Goal: Task Accomplishment & Management: Manage account settings

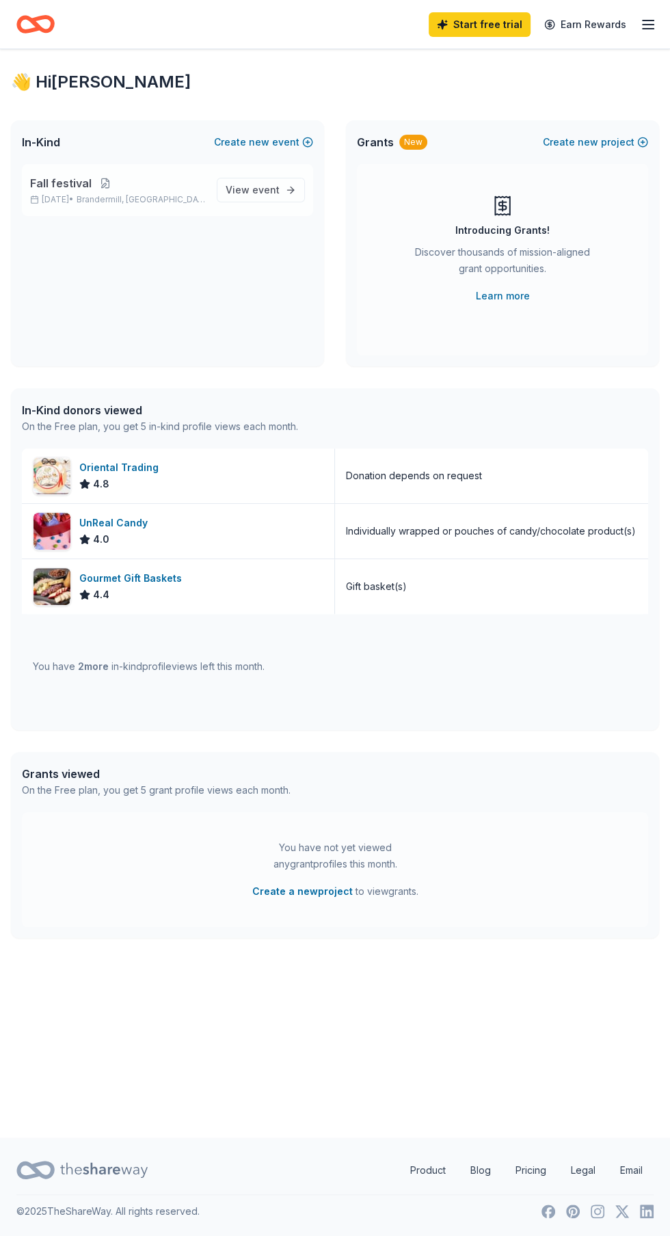
click at [101, 187] on button at bounding box center [105, 183] width 27 height 11
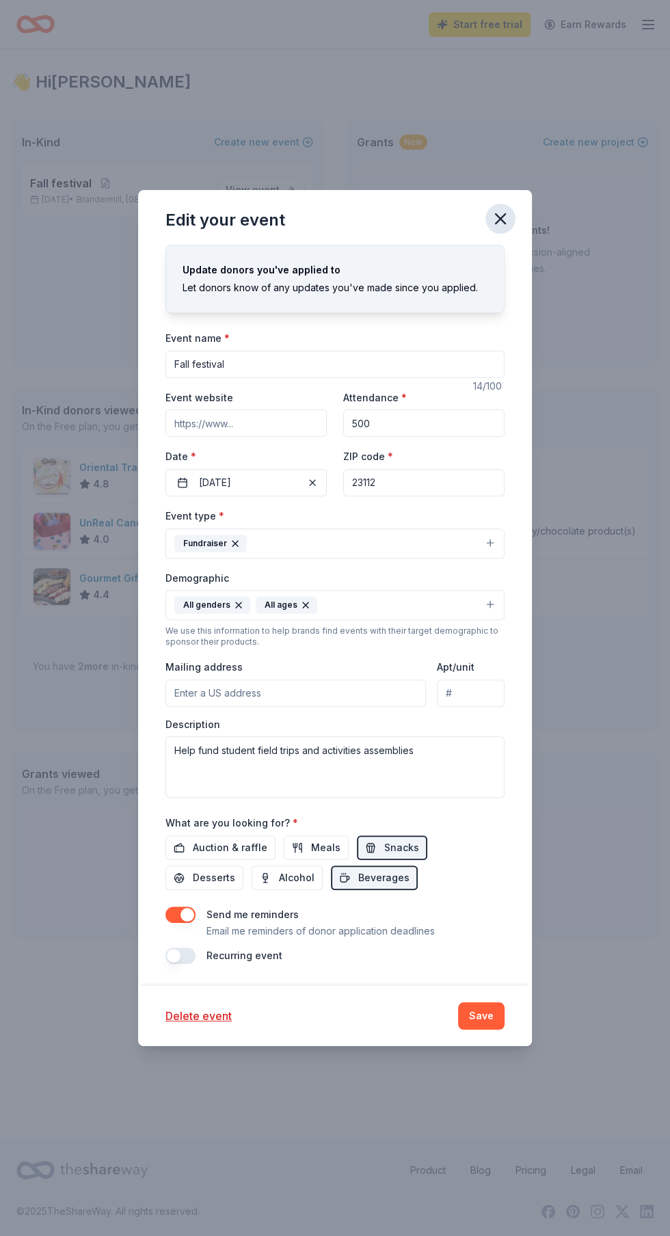
click at [509, 212] on icon "button" at bounding box center [500, 218] width 19 height 19
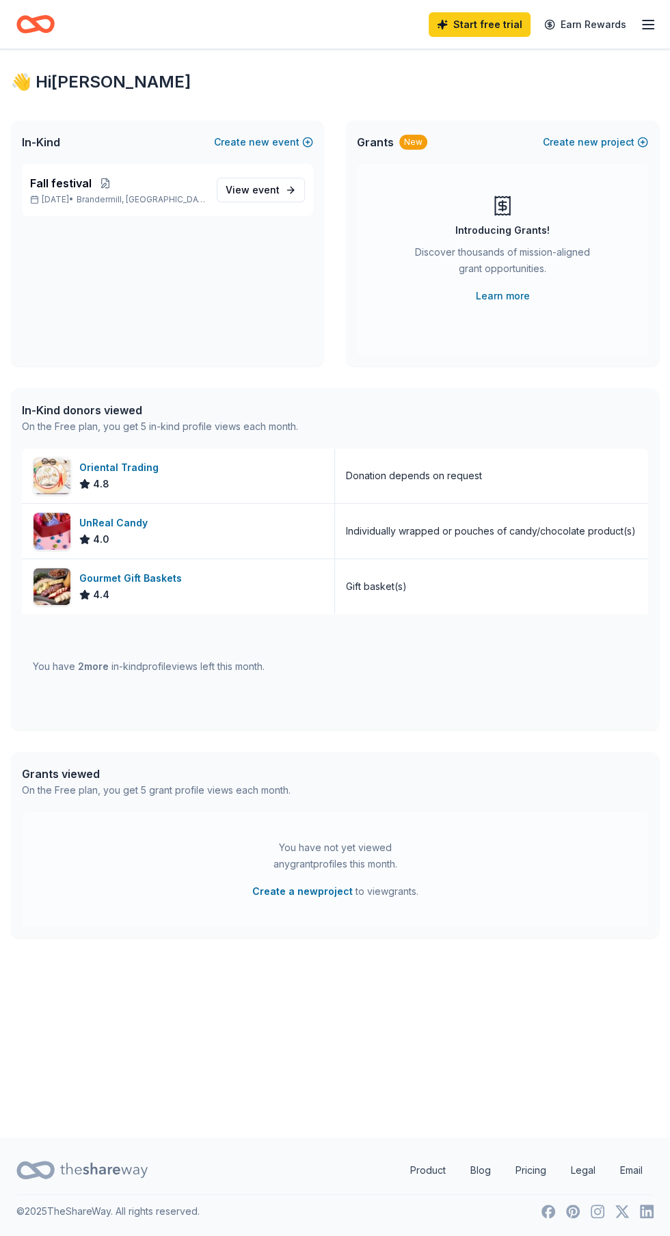
click at [649, 17] on icon "button" at bounding box center [648, 24] width 16 height 16
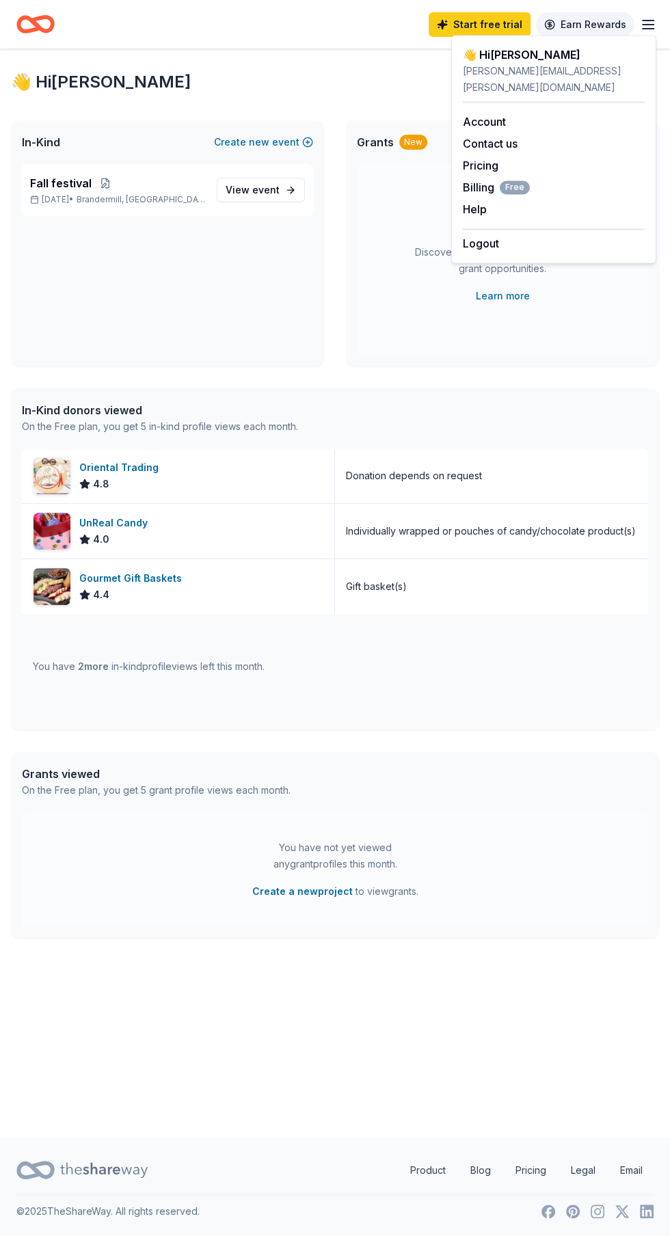
click at [623, 16] on link "Earn Rewards" at bounding box center [585, 24] width 98 height 25
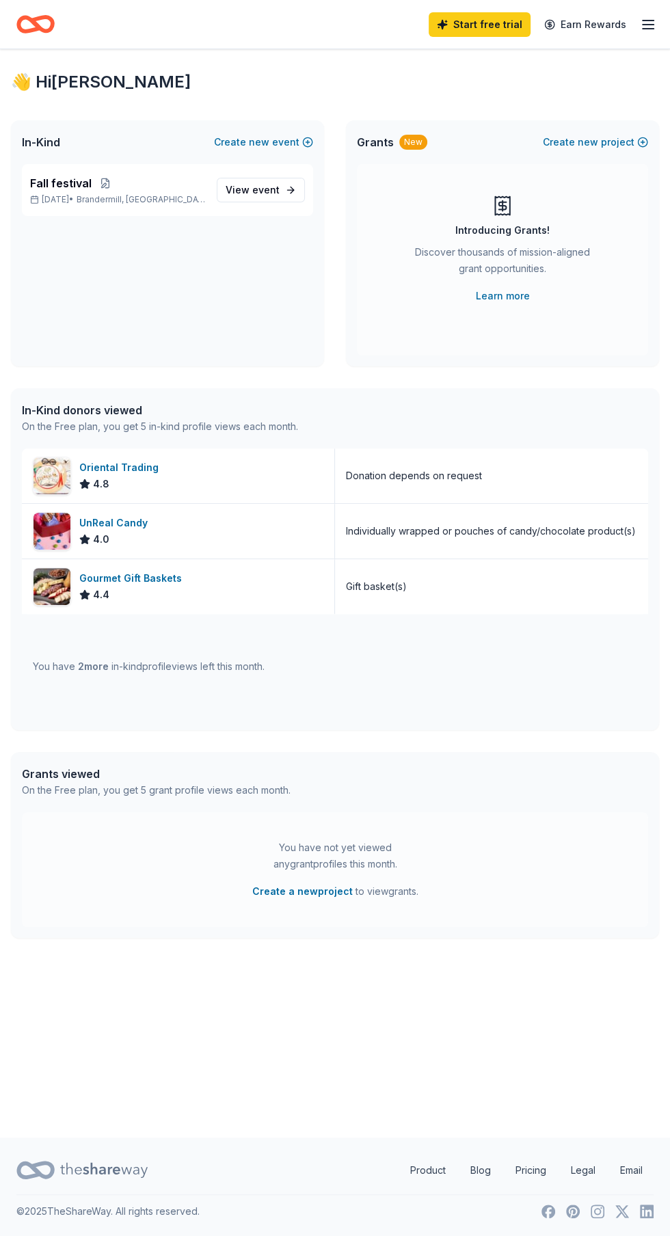
click at [648, 21] on line "button" at bounding box center [648, 21] width 11 height 0
click at [267, 189] on span "event" at bounding box center [265, 190] width 27 height 12
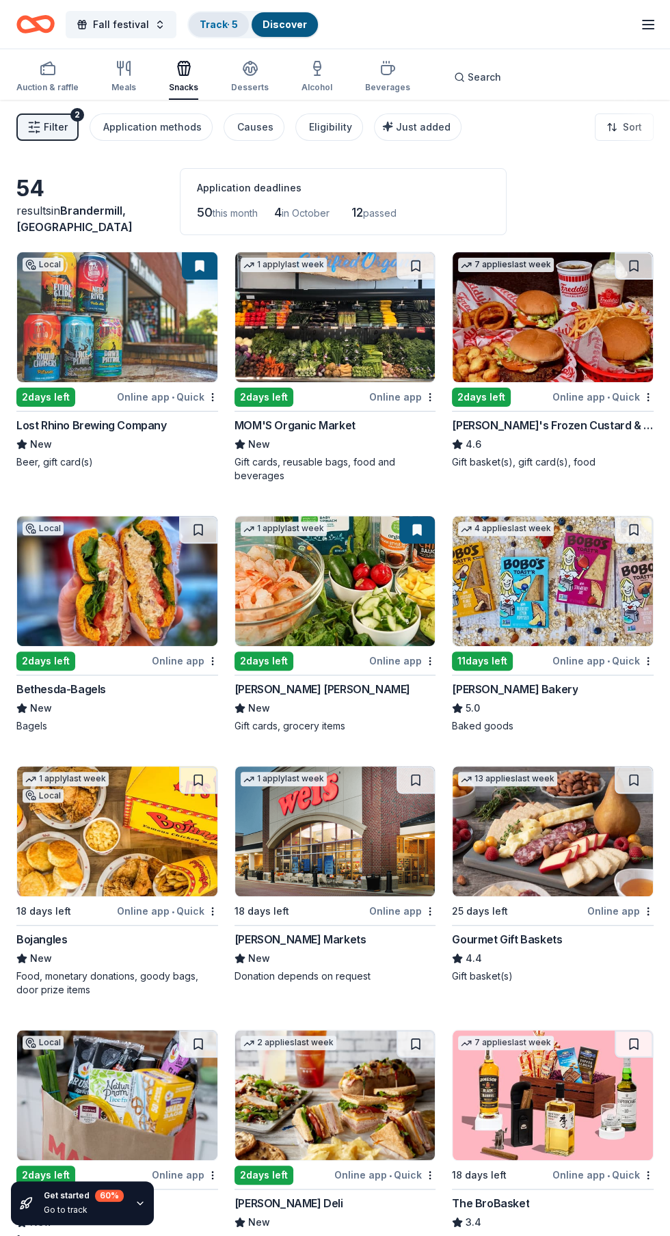
click at [229, 23] on link "Track · 5" at bounding box center [219, 24] width 38 height 12
click at [226, 18] on link "Track · 5" at bounding box center [219, 24] width 38 height 12
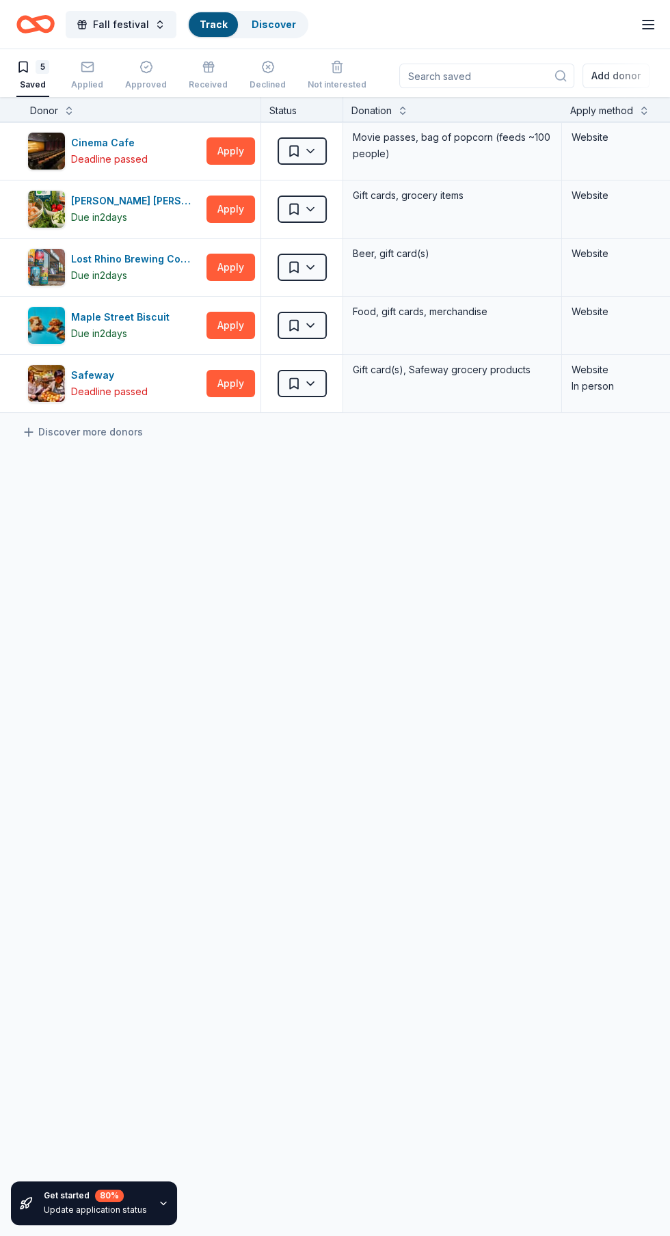
scroll to position [92, 0]
click at [146, 62] on icon "button" at bounding box center [146, 67] width 12 height 12
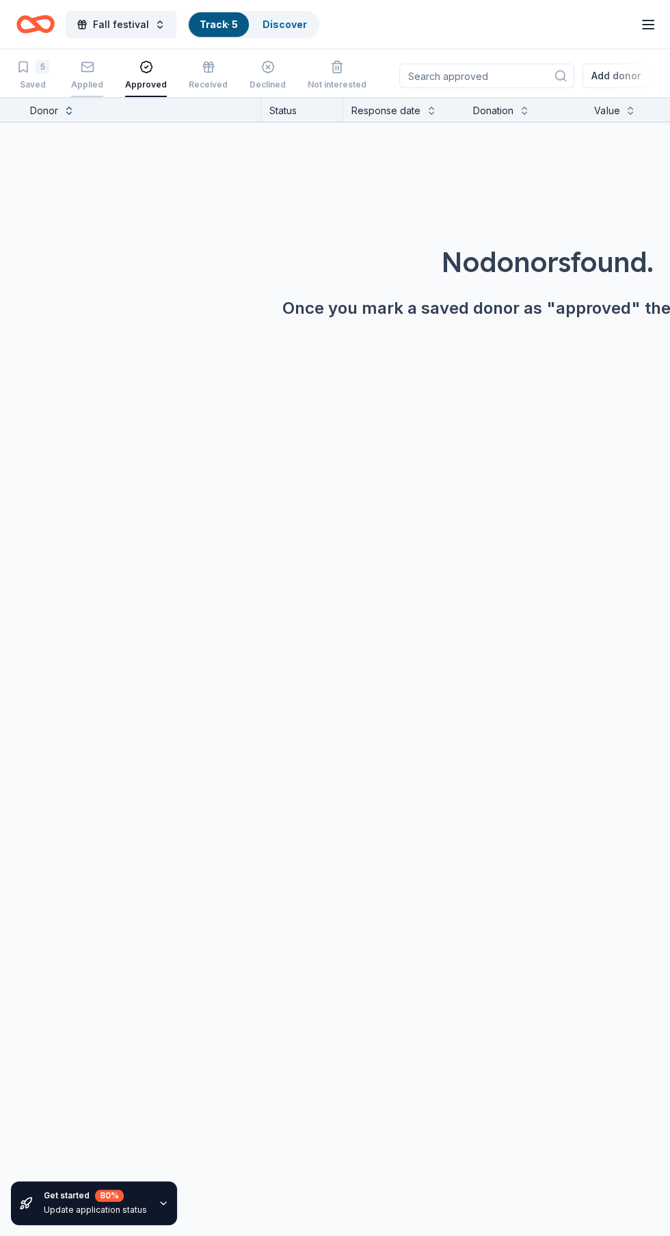
click at [81, 71] on rect "button" at bounding box center [87, 66] width 12 height 9
click at [40, 72] on div "5" at bounding box center [43, 67] width 14 height 14
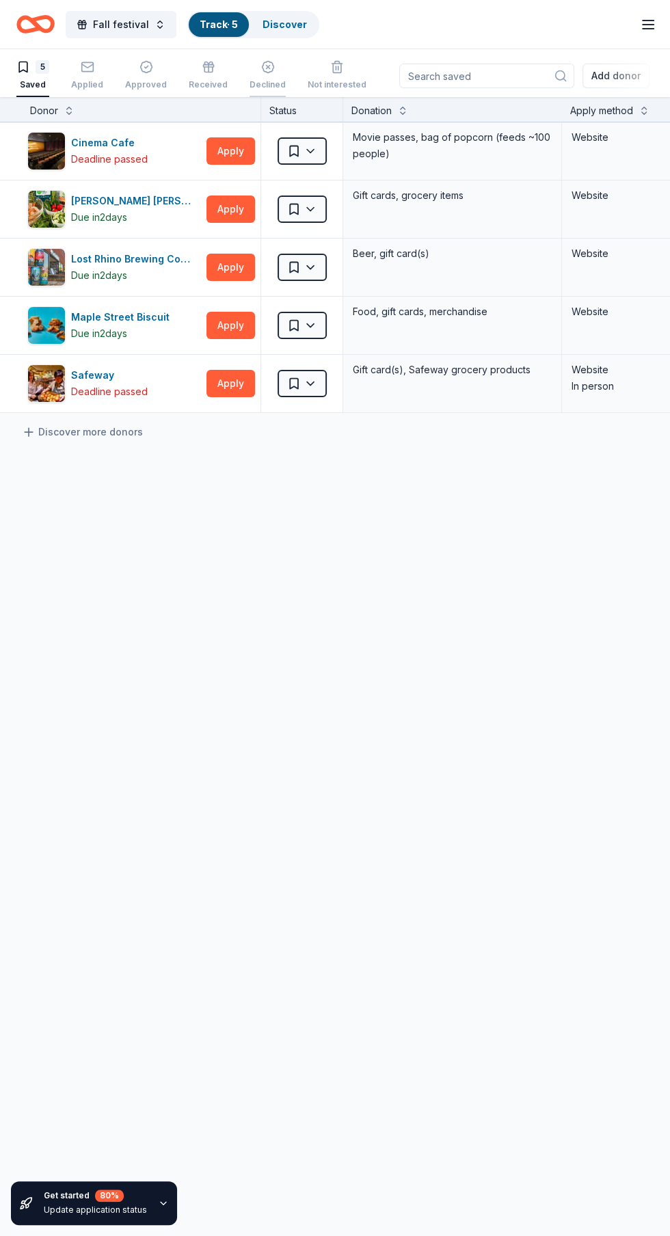
click at [266, 66] on line "button" at bounding box center [267, 67] width 3 height 3
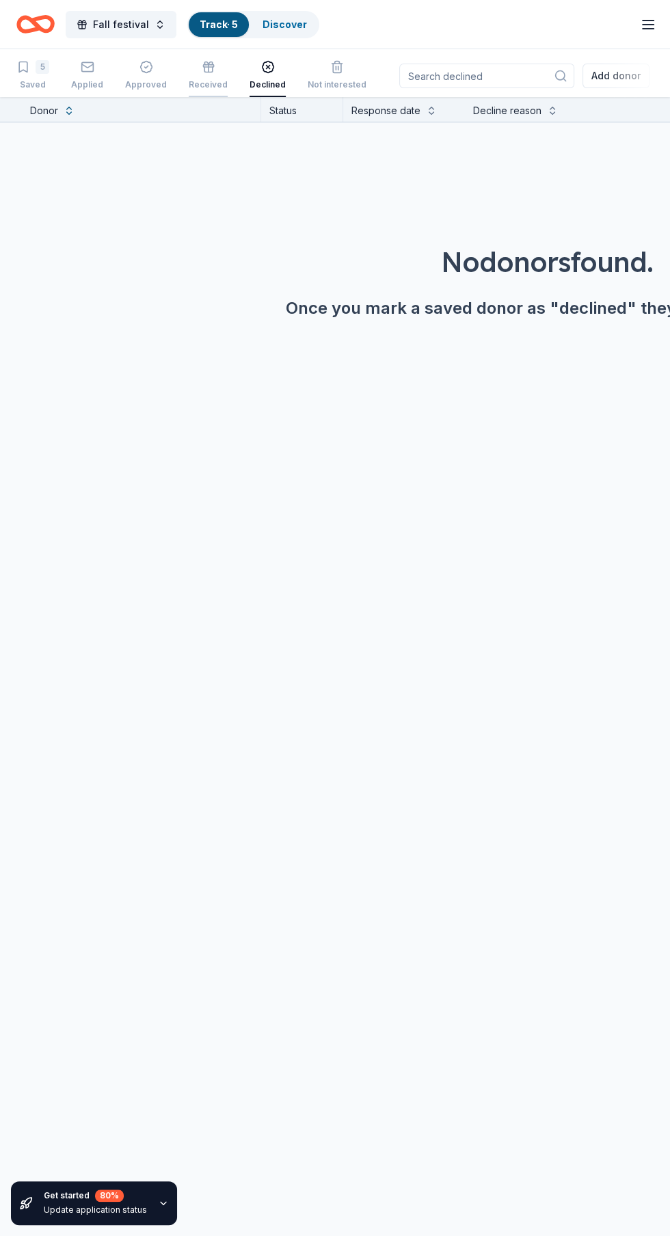
click at [207, 72] on icon "button" at bounding box center [208, 69] width 8 height 5
click at [155, 79] on div "Approved" at bounding box center [146, 84] width 42 height 11
click at [86, 66] on icon "button" at bounding box center [88, 67] width 14 height 14
click at [287, 24] on link "Discover" at bounding box center [285, 24] width 44 height 12
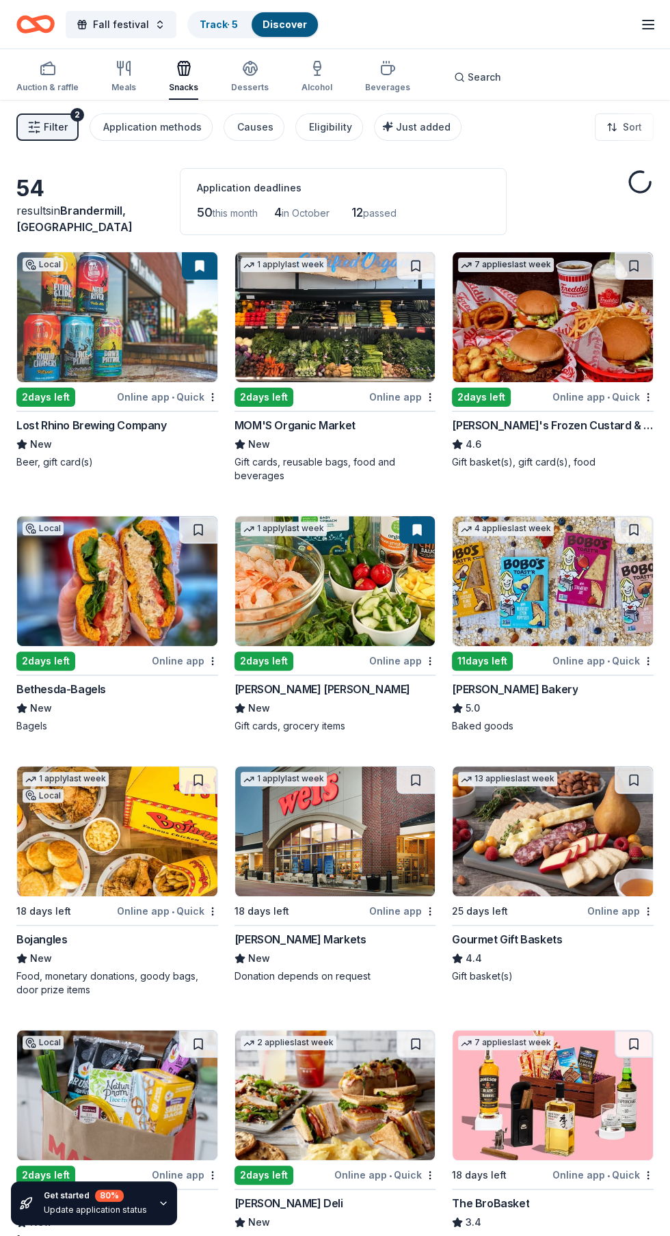
click at [289, 21] on link "Discover" at bounding box center [285, 24] width 44 height 12
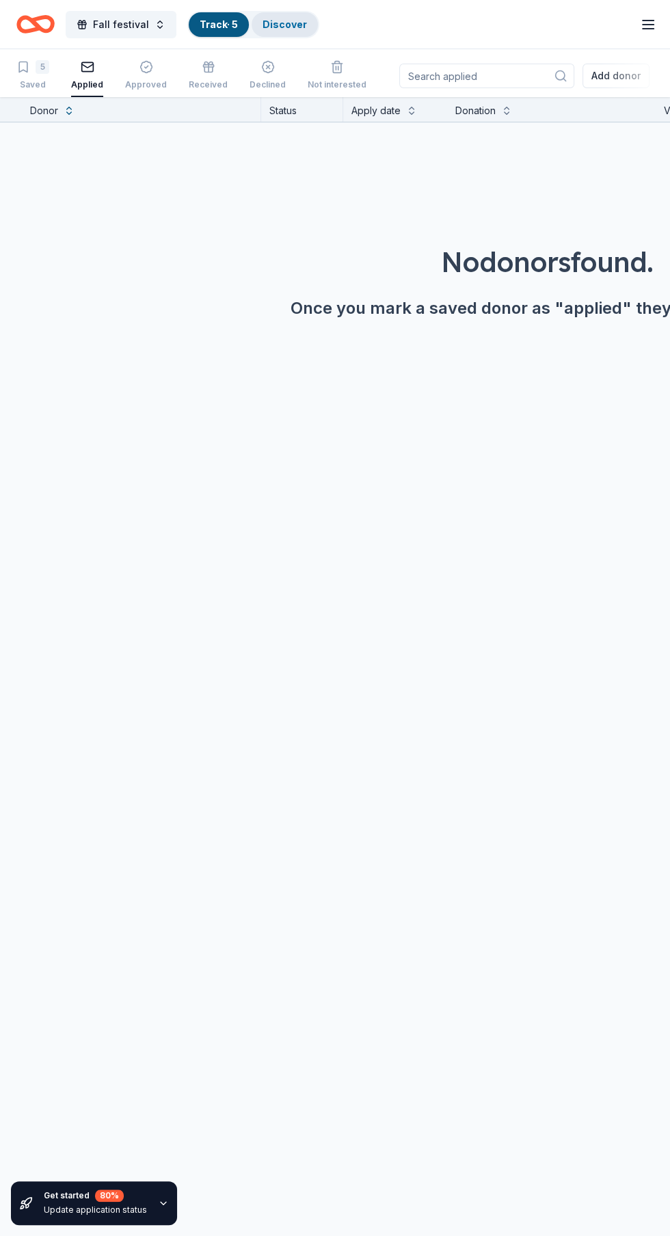
scroll to position [92, 0]
click at [274, 24] on link "Discover" at bounding box center [285, 24] width 44 height 12
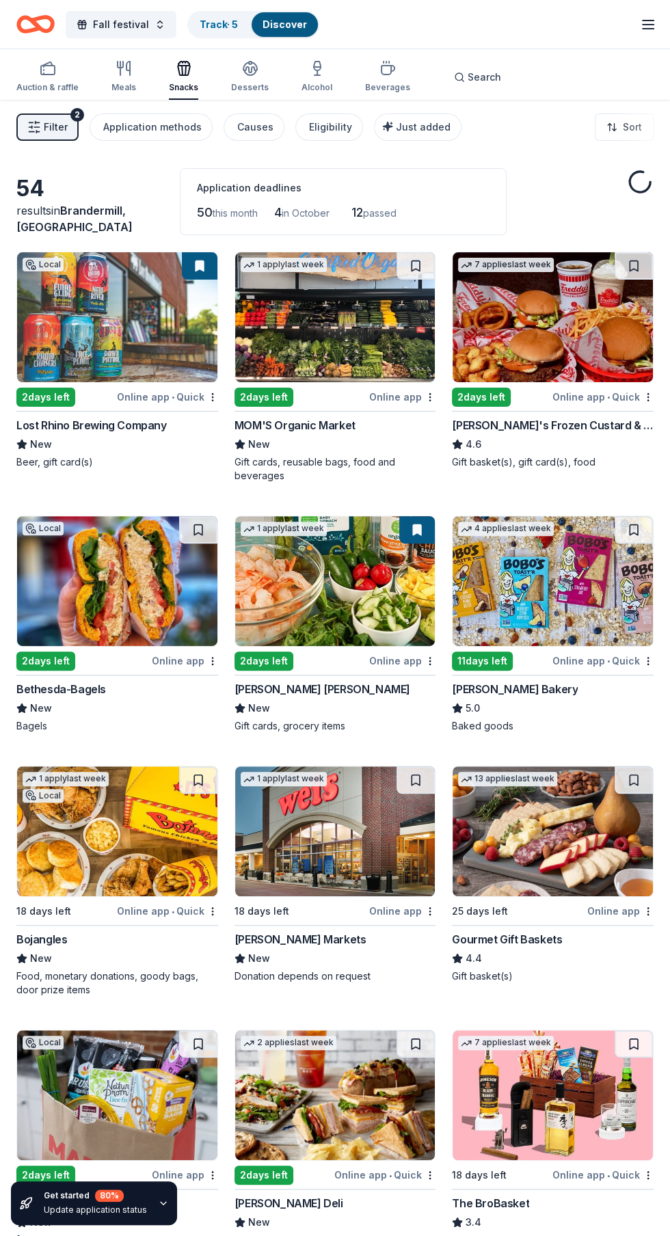
click at [295, 18] on link "Discover" at bounding box center [285, 24] width 44 height 12
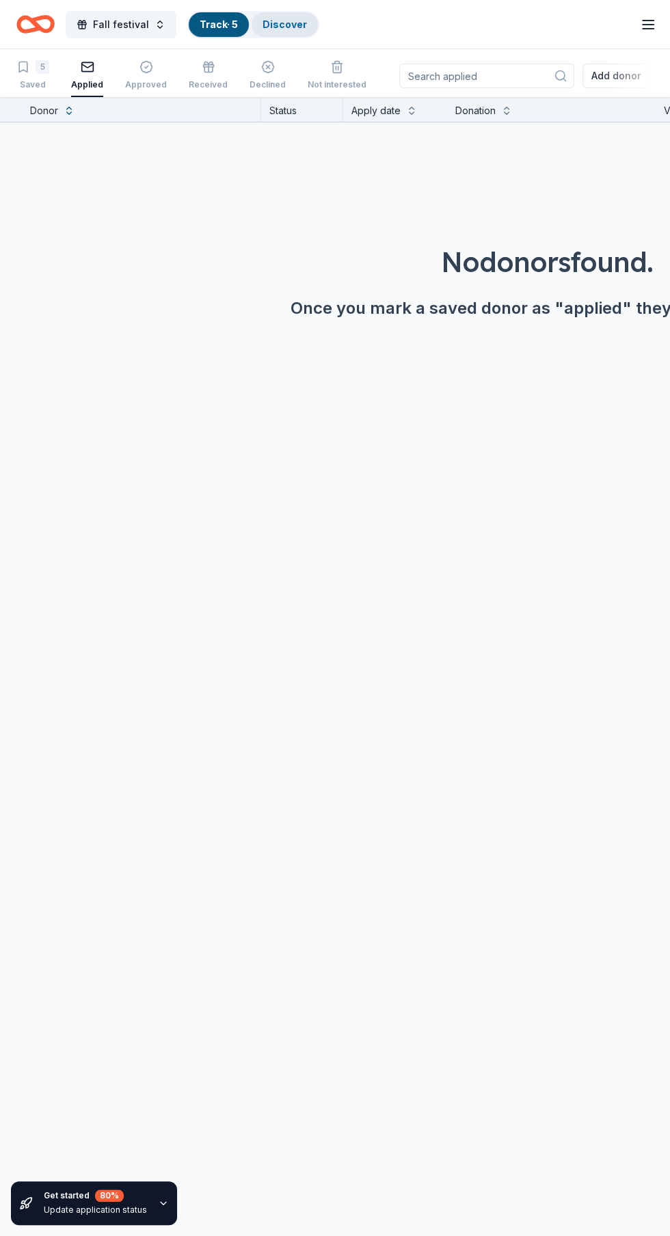
scroll to position [92, 0]
click at [298, 22] on link "Discover" at bounding box center [285, 24] width 44 height 12
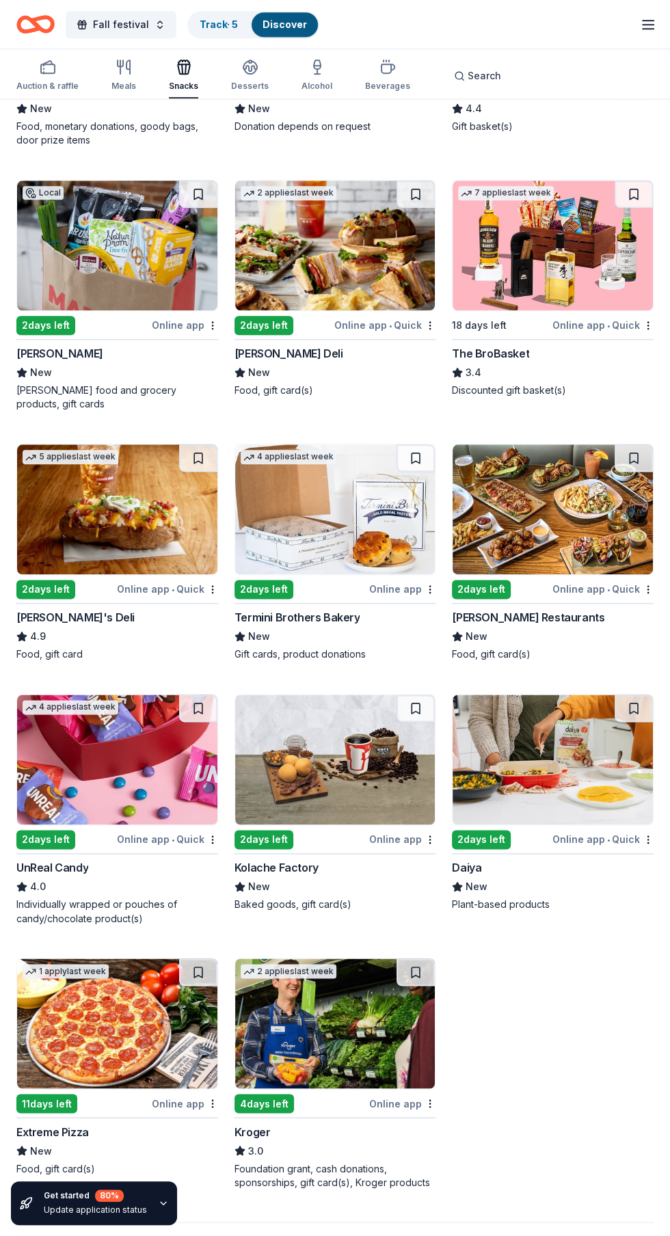
scroll to position [852, 0]
